Goal: Navigation & Orientation: Understand site structure

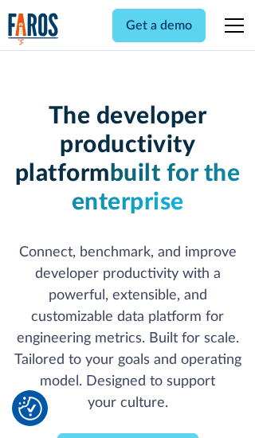
scroll to position [234, 0]
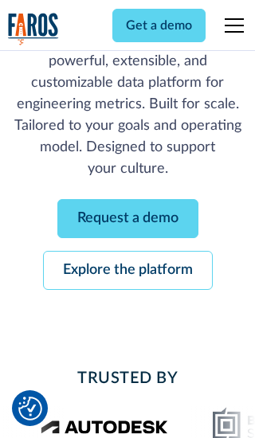
click at [127, 218] on link "Request a demo" at bounding box center [127, 218] width 141 height 39
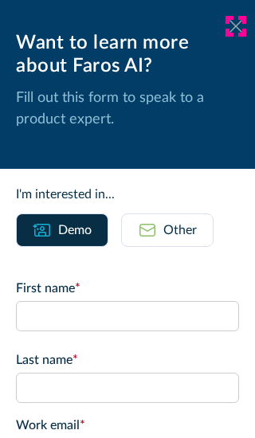
click at [236, 26] on icon at bounding box center [235, 26] width 13 height 12
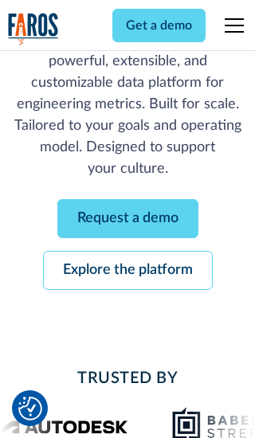
scroll to position [286, 0]
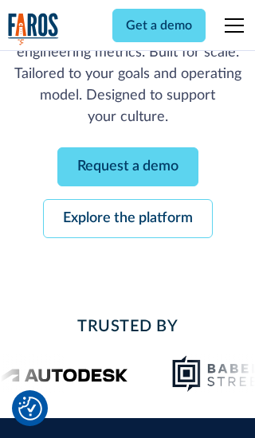
click at [127, 218] on link "Explore the platform" at bounding box center [128, 218] width 170 height 39
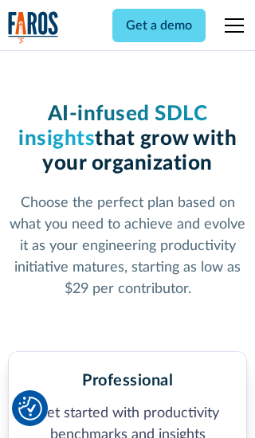
scroll to position [2469, 0]
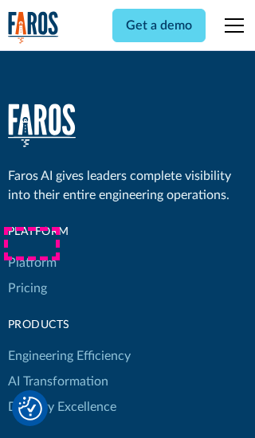
click at [31, 250] on link "Platform" at bounding box center [32, 262] width 49 height 25
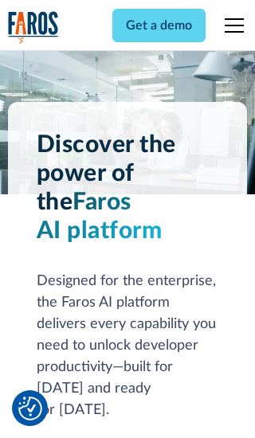
scroll to position [12479, 0]
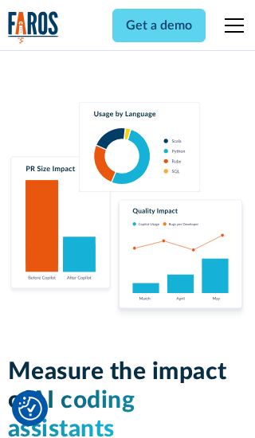
scroll to position [9849, 0]
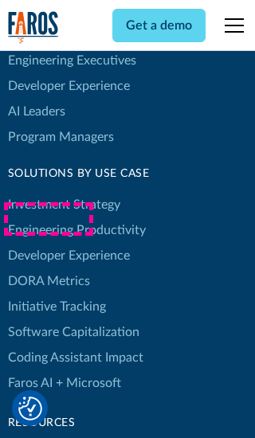
click at [48, 268] on link "DORA Metrics" at bounding box center [49, 280] width 82 height 25
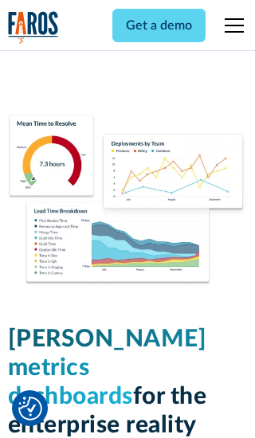
scroll to position [6976, 0]
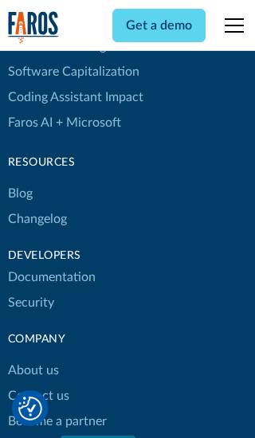
click at [37, 219] on link "Changelog" at bounding box center [37, 218] width 59 height 25
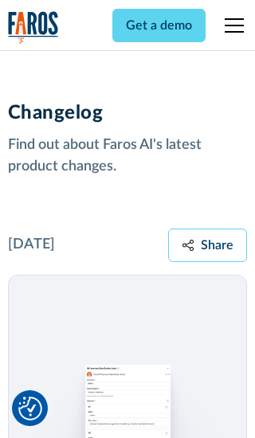
scroll to position [19243, 0]
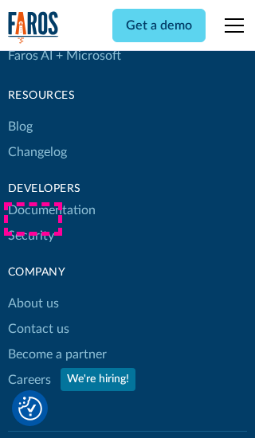
click at [33, 291] on link "About us" at bounding box center [33, 303] width 51 height 25
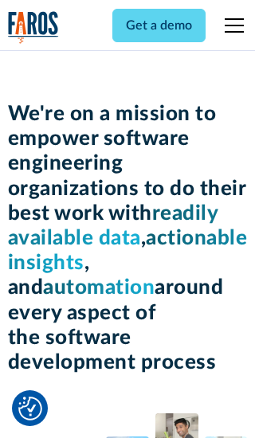
scroll to position [5494, 0]
